Goal: Transaction & Acquisition: Purchase product/service

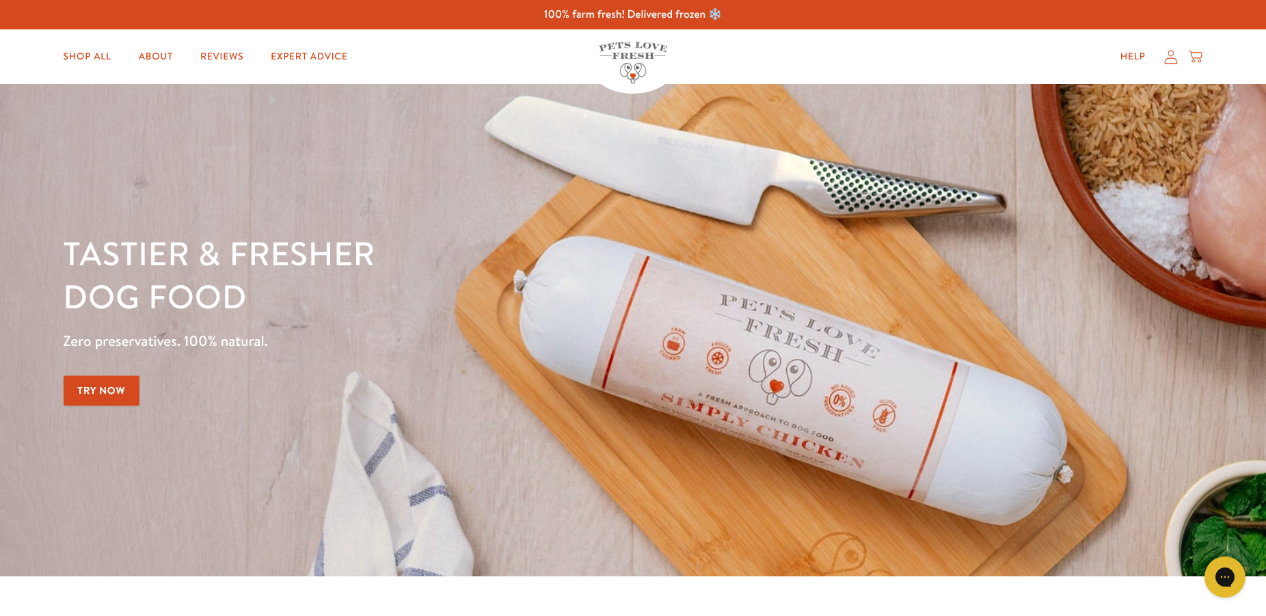
click at [111, 383] on link "Try Now" at bounding box center [102, 390] width 77 height 31
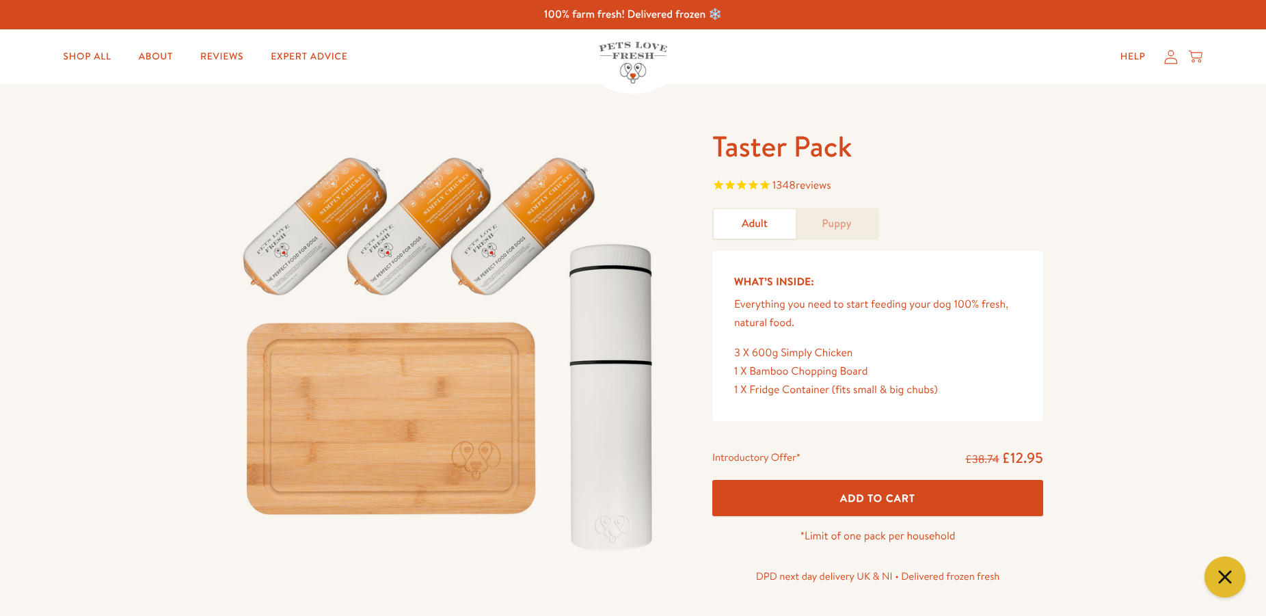
click at [887, 496] on span "Add To Cart" at bounding box center [877, 498] width 75 height 14
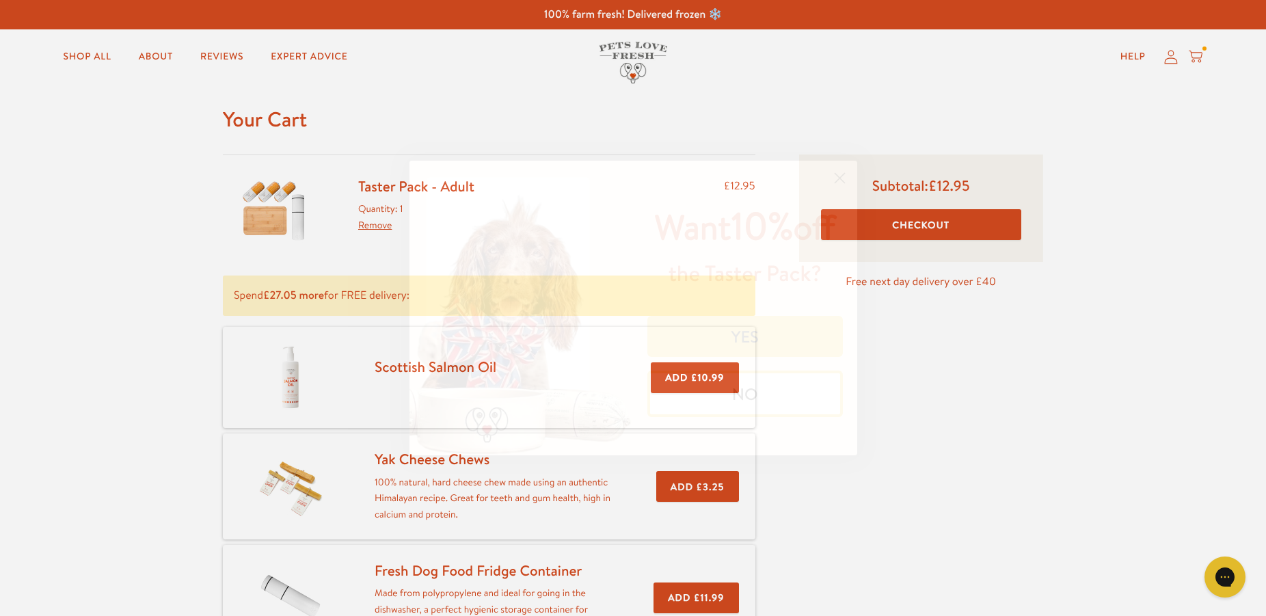
click at [738, 357] on button "YES" at bounding box center [746, 336] width 196 height 41
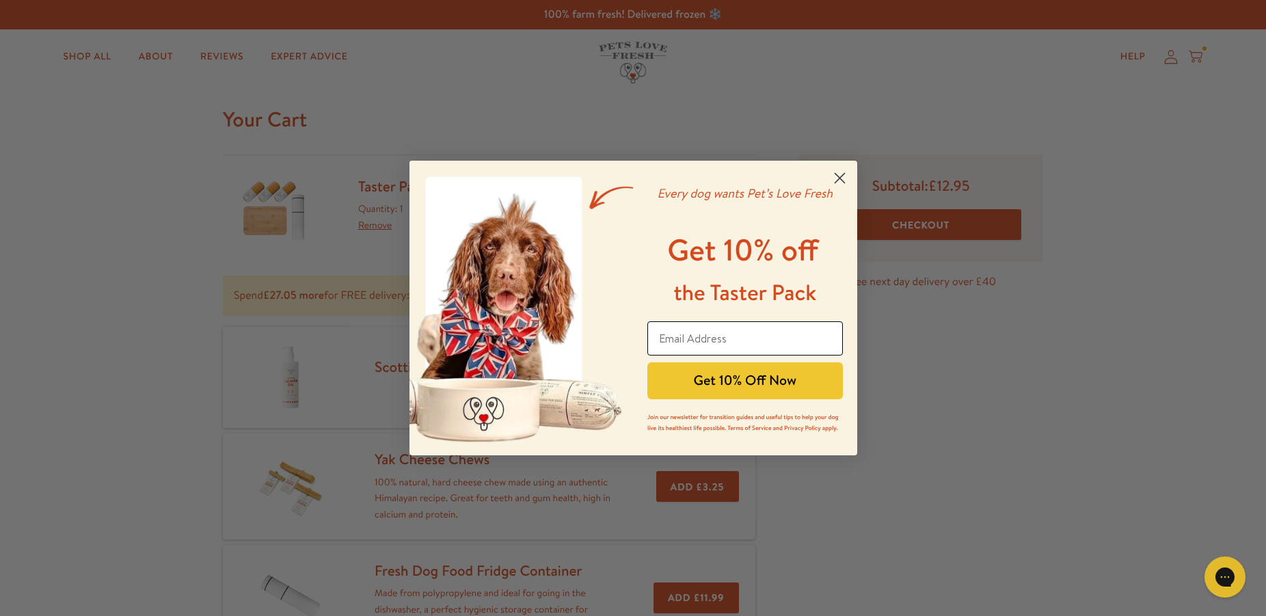
click at [674, 334] on input "Email Address" at bounding box center [746, 338] width 196 height 34
type input "tissier828@hotmail.com"
click at [723, 380] on button "Get 10% Off Now" at bounding box center [746, 380] width 196 height 37
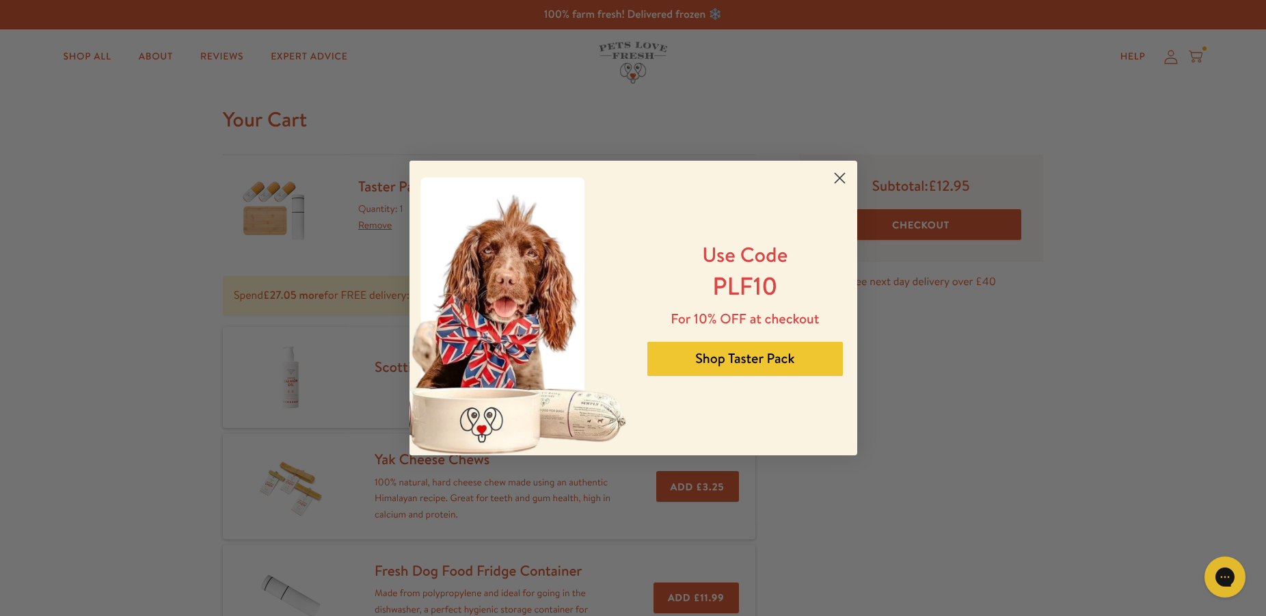
click at [841, 179] on icon "Close dialog" at bounding box center [840, 179] width 10 height 10
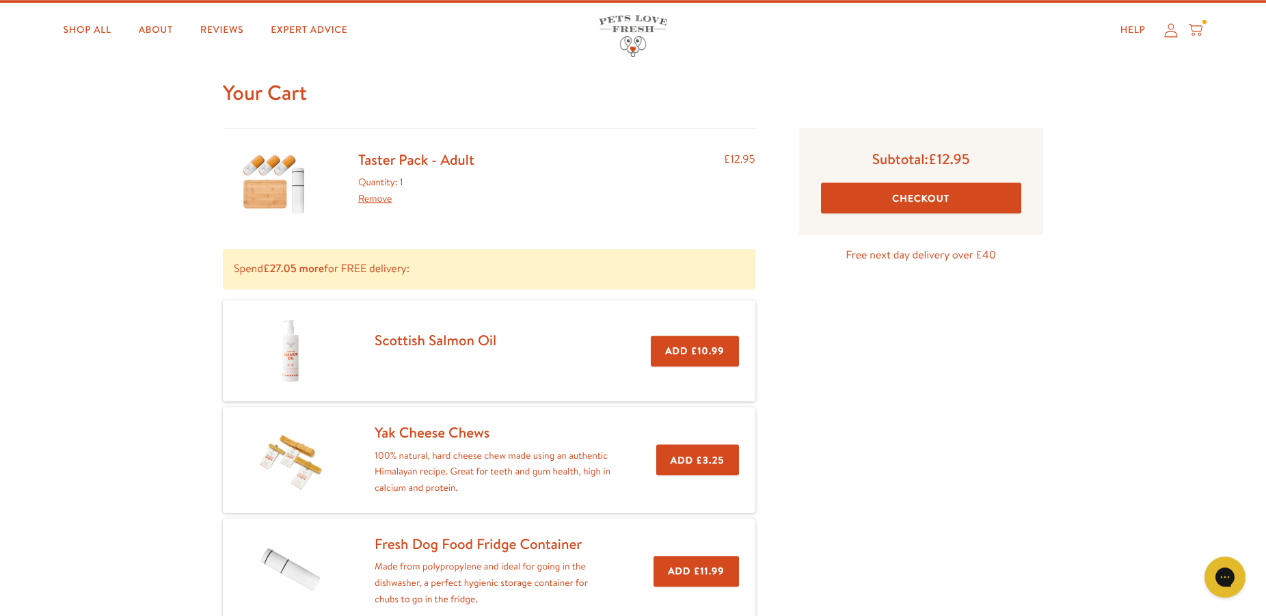
scroll to position [8, 0]
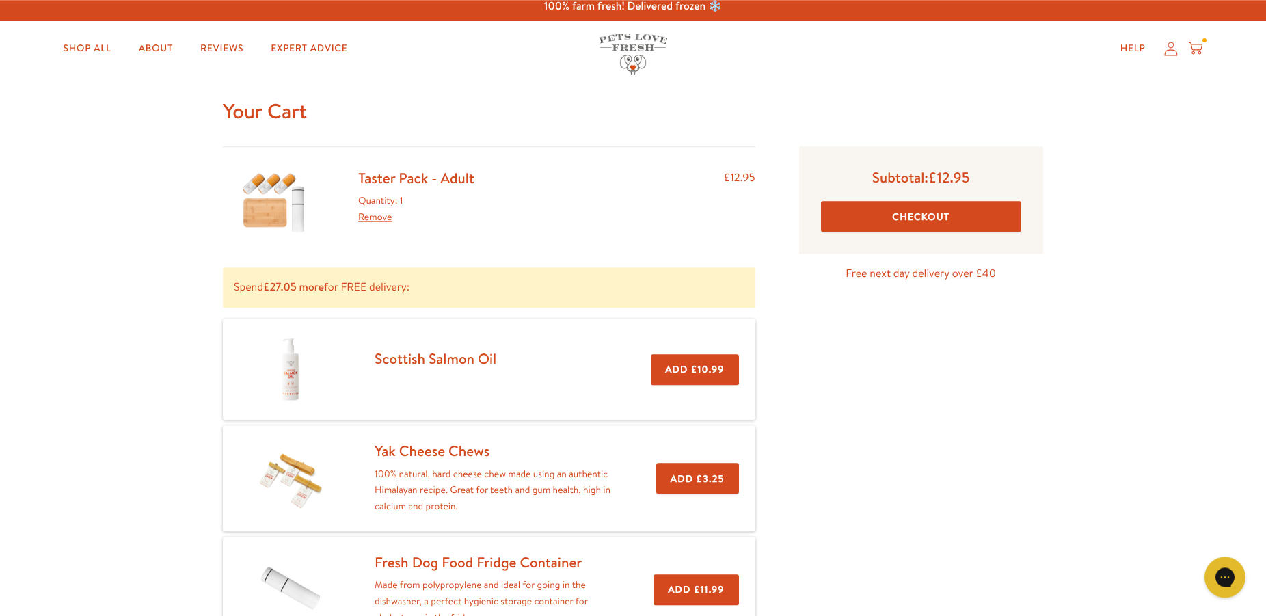
click at [914, 215] on button "Checkout" at bounding box center [921, 216] width 200 height 31
